Goal: Find contact information: Find contact information

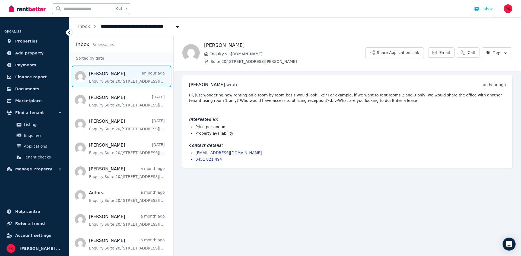
click at [115, 25] on span "Suite 20/[STREET_ADDRESS][PERSON_NAME]" at bounding box center [152, 26] width 109 height 9
type input "**********"
click at [26, 52] on span "Add property" at bounding box center [29, 53] width 28 height 7
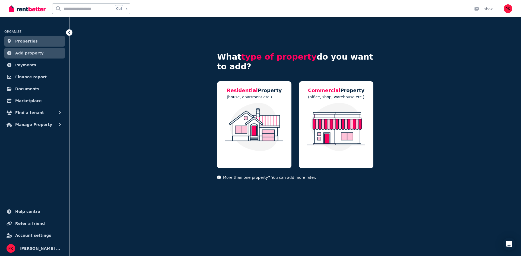
click at [24, 41] on span "Properties" at bounding box center [26, 41] width 23 height 7
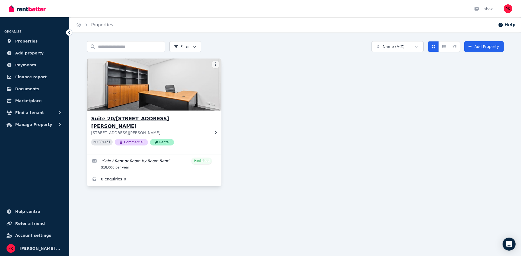
click at [158, 120] on h3 "Suite 20/[STREET_ADDRESS][PERSON_NAME]" at bounding box center [150, 122] width 118 height 15
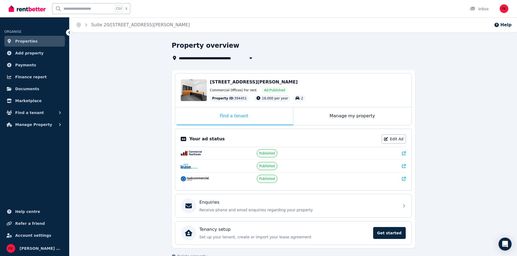
scroll to position [13, 0]
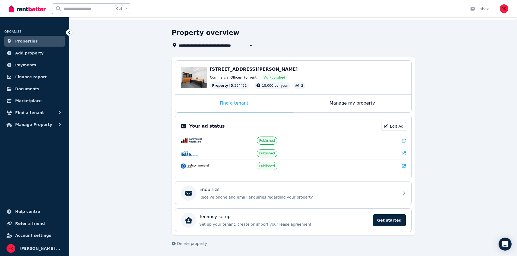
click at [405, 142] on icon at bounding box center [404, 141] width 4 height 4
click at [29, 75] on span "Finance report" at bounding box center [30, 77] width 31 height 7
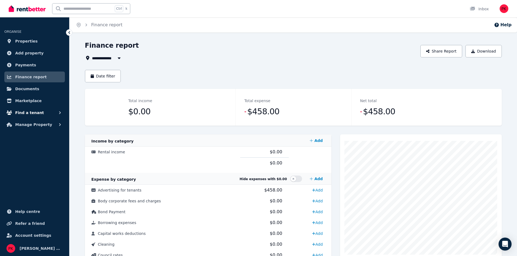
click at [27, 111] on span "Find a tenant" at bounding box center [29, 113] width 29 height 7
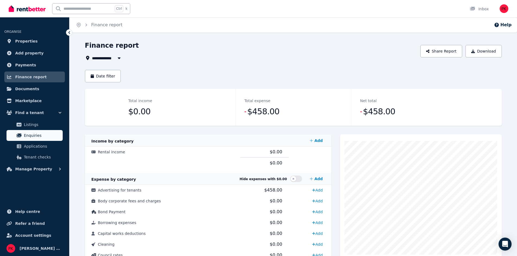
click at [38, 137] on span "Enquiries" at bounding box center [42, 135] width 37 height 7
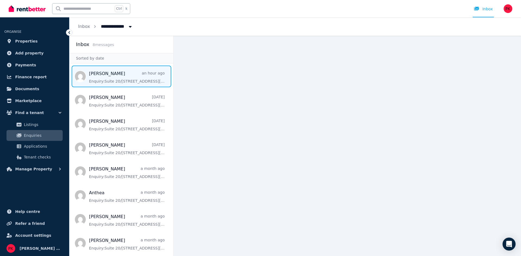
click at [100, 78] on span "Message list" at bounding box center [121, 77] width 104 height 22
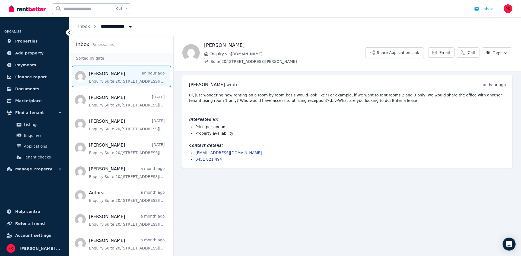
drag, startPoint x: 241, startPoint y: 44, endPoint x: 205, endPoint y: 46, distance: 36.6
click at [205, 46] on h1 "[PERSON_NAME]" at bounding box center [284, 45] width 161 height 8
copy h1 "[PERSON_NAME]"
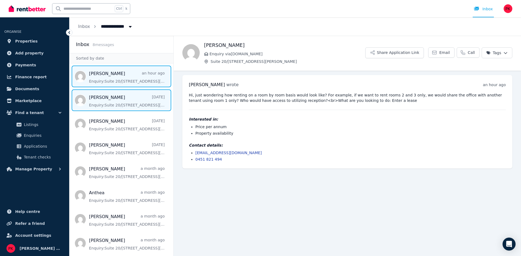
click at [112, 97] on span "Message list" at bounding box center [121, 101] width 104 height 22
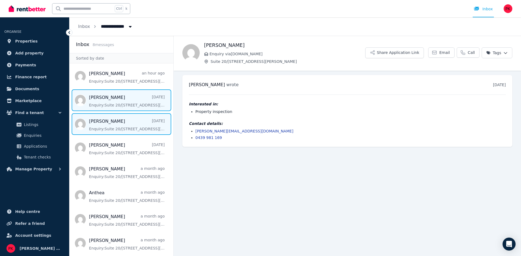
click at [104, 125] on span "Message list" at bounding box center [121, 124] width 104 height 22
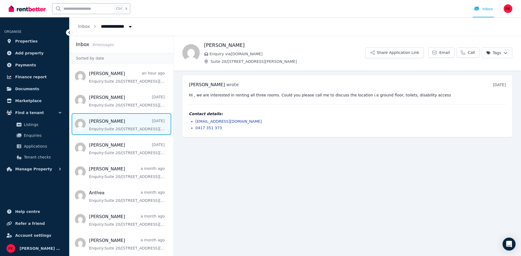
click at [290, 54] on span "Enquiry via [DOMAIN_NAME]" at bounding box center [287, 53] width 156 height 5
drag, startPoint x: 242, startPoint y: 122, endPoint x: 196, endPoint y: 123, distance: 46.1
click at [196, 123] on li "[EMAIL_ADDRESS][DOMAIN_NAME]" at bounding box center [350, 121] width 310 height 5
copy link "[EMAIL_ADDRESS][DOMAIN_NAME]"
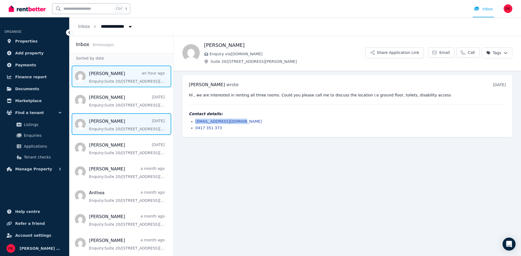
click at [104, 74] on span "Message list" at bounding box center [121, 77] width 104 height 22
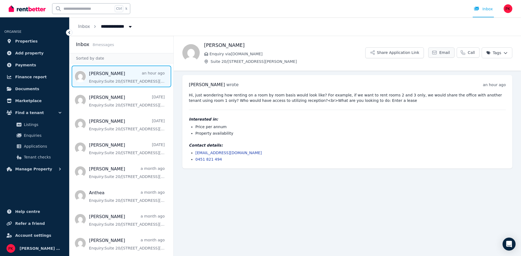
click at [444, 53] on span "Email" at bounding box center [444, 52] width 11 height 5
